Goal: Transaction & Acquisition: Purchase product/service

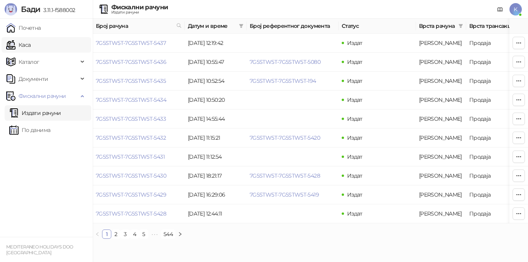
click at [31, 48] on link "Каса" at bounding box center [18, 44] width 24 height 15
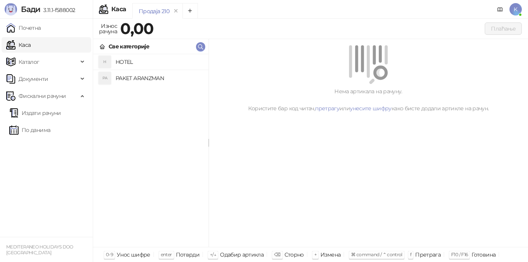
click at [133, 80] on h4 "PAKET ARANZMAN" at bounding box center [159, 78] width 87 height 12
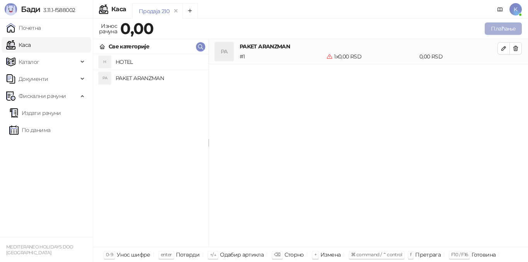
click at [495, 31] on button "Плаћање" at bounding box center [502, 28] width 37 height 12
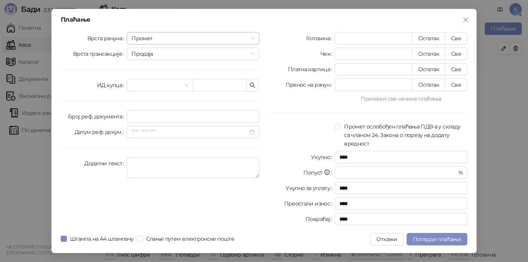
click at [145, 40] on span "Промет" at bounding box center [192, 38] width 123 height 12
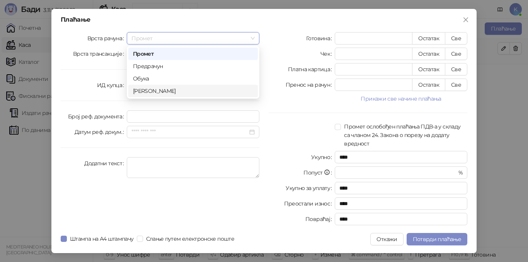
click at [153, 92] on div "[PERSON_NAME]" at bounding box center [193, 91] width 120 height 8
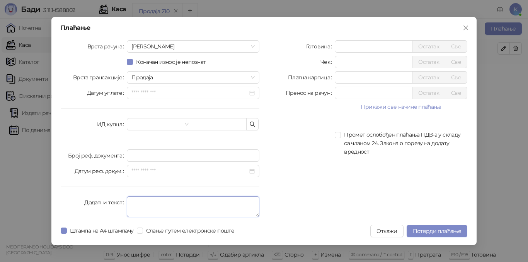
click at [145, 202] on textarea "Додатни текст" at bounding box center [193, 206] width 133 height 21
type textarea "*********"
drag, startPoint x: 343, startPoint y: 77, endPoint x: 326, endPoint y: 76, distance: 17.0
click at [326, 76] on div "Платна картица * Остатак Све" at bounding box center [367, 77] width 199 height 12
type input "******"
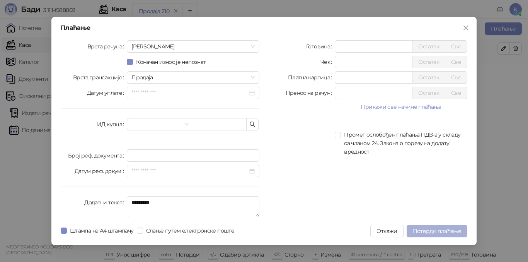
click at [447, 232] on span "Потврди плаћање" at bounding box center [437, 230] width 48 height 7
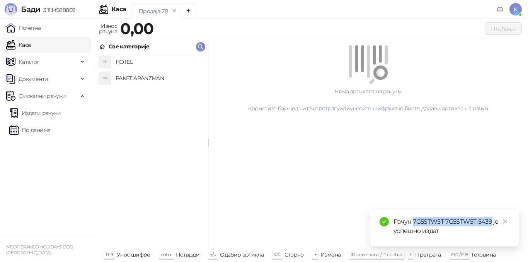
drag, startPoint x: 413, startPoint y: 221, endPoint x: 492, endPoint y: 221, distance: 79.6
click at [492, 221] on div "Рачун 7G5STW5T-7G5STW5T-5439 је успешно издат" at bounding box center [451, 226] width 116 height 19
copy div "7G5STW5T-7G5STW5T-5439"
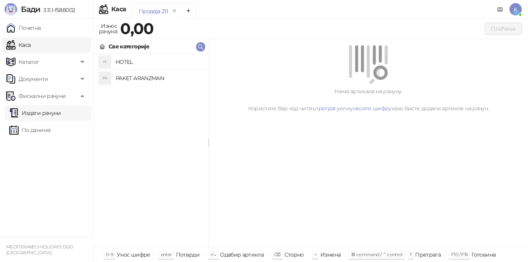
click at [38, 109] on link "Издати рачуни" at bounding box center [35, 112] width 52 height 15
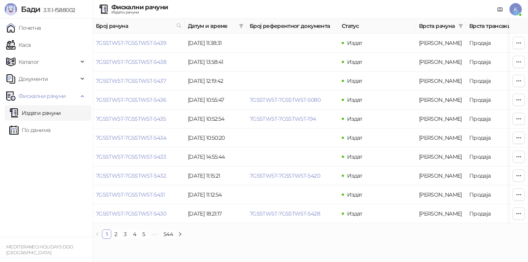
scroll to position [0, 260]
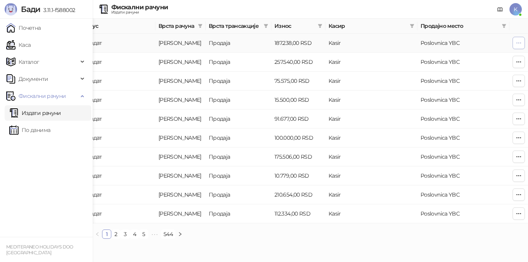
click at [519, 45] on icon "button" at bounding box center [518, 43] width 6 height 6
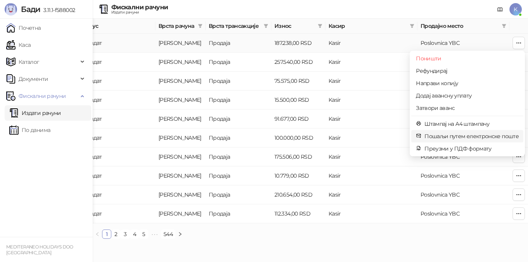
click at [442, 136] on span "Пошаљи путем електронске поште" at bounding box center [471, 136] width 94 height 8
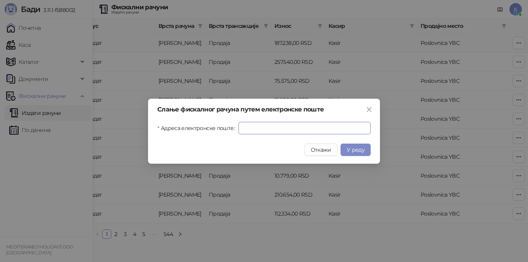
click at [288, 131] on input "Адреса електронске поште" at bounding box center [304, 128] width 132 height 12
click at [373, 109] on span "Close" at bounding box center [369, 109] width 12 height 6
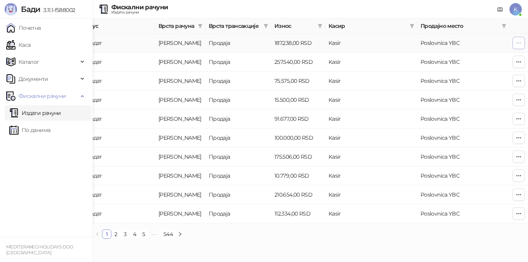
click at [516, 45] on icon "button" at bounding box center [518, 43] width 6 height 6
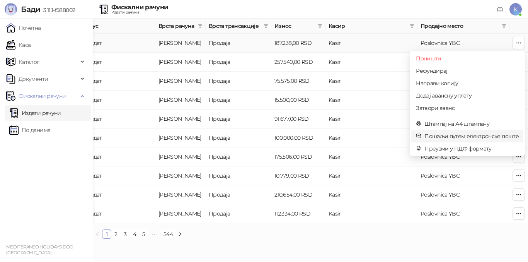
click at [479, 136] on span "Пошаљи путем електронске поште" at bounding box center [471, 136] width 94 height 8
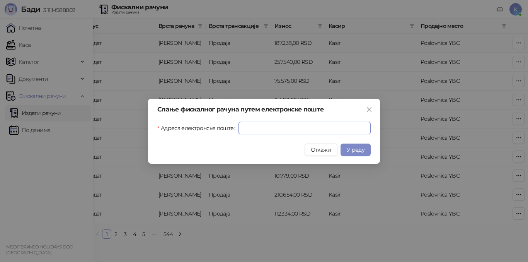
click at [253, 132] on input "Адреса електронске поште" at bounding box center [304, 128] width 132 height 12
paste input "**********"
type input "**********"
click at [356, 148] on span "У реду" at bounding box center [356, 149] width 18 height 7
